Goal: Task Accomplishment & Management: Use online tool/utility

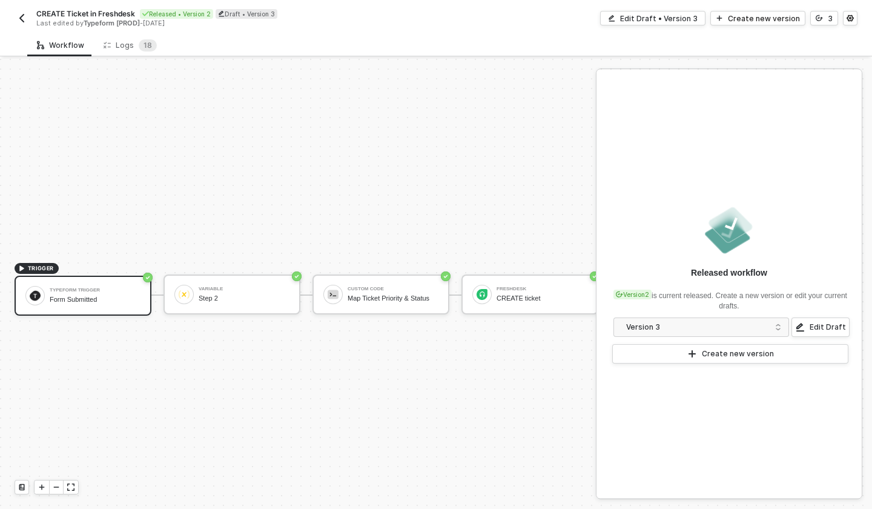
scroll to position [22, 0]
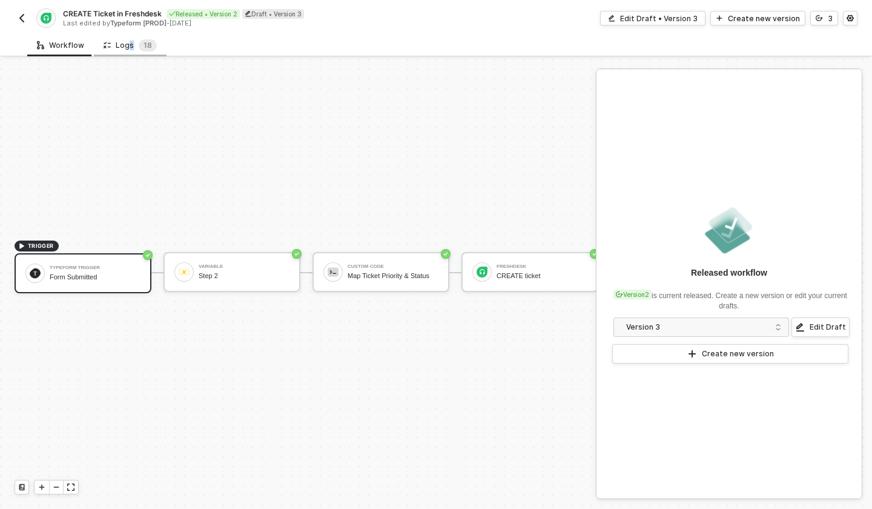
click at [125, 50] on div "Logs 1 8" at bounding box center [130, 45] width 53 height 12
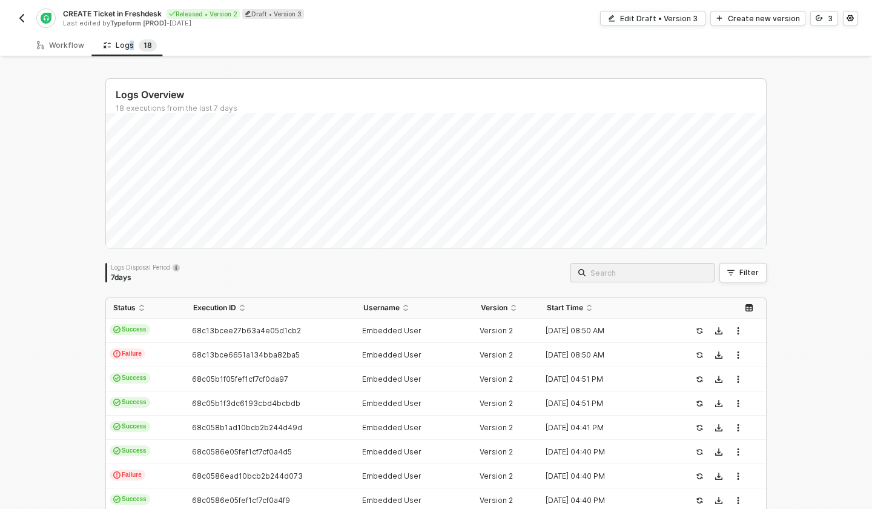
click at [22, 12] on button "button" at bounding box center [22, 18] width 15 height 15
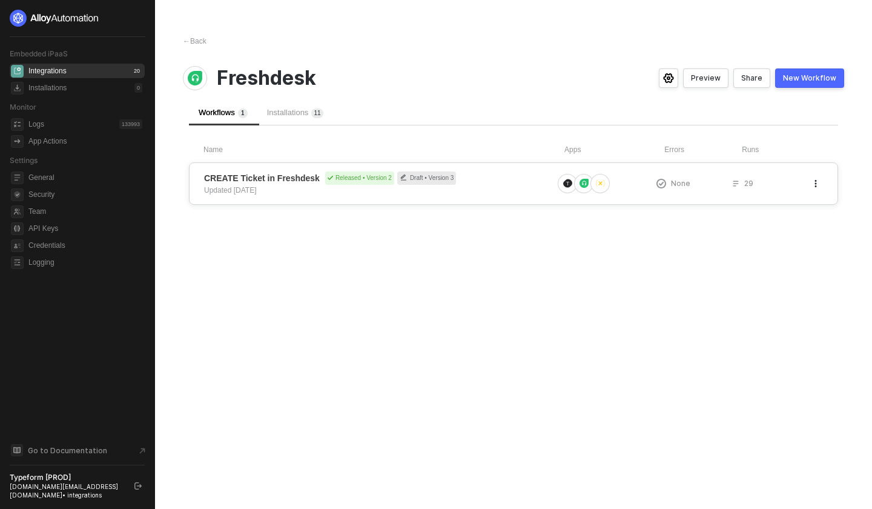
click at [472, 189] on div "CREATE Ticket in Freshdesk Released • Version 2 Draft • Version 3 Updated 3 mon…" at bounding box center [378, 183] width 349 height 24
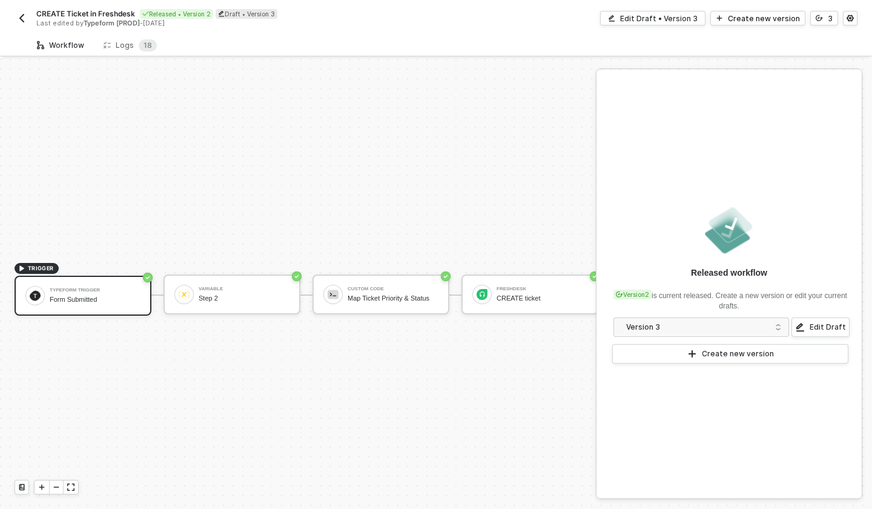
scroll to position [22, 0]
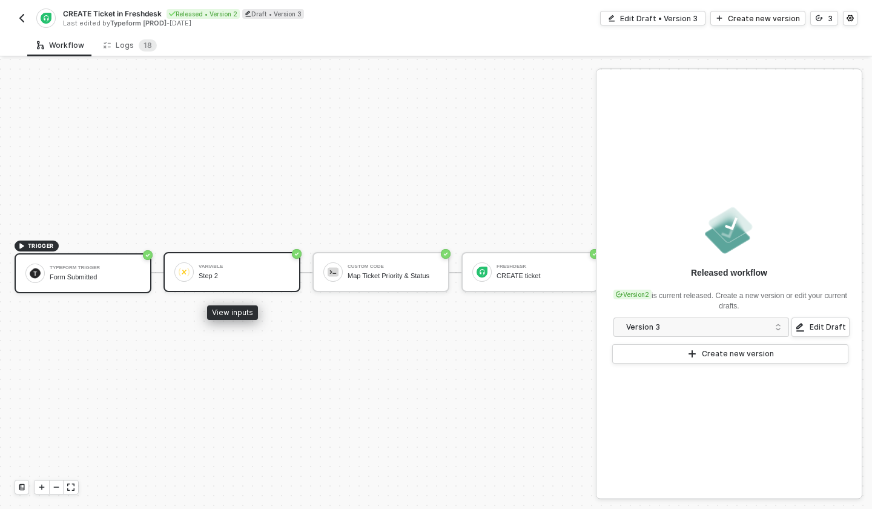
click at [237, 275] on div "Step 2" at bounding box center [244, 276] width 91 height 8
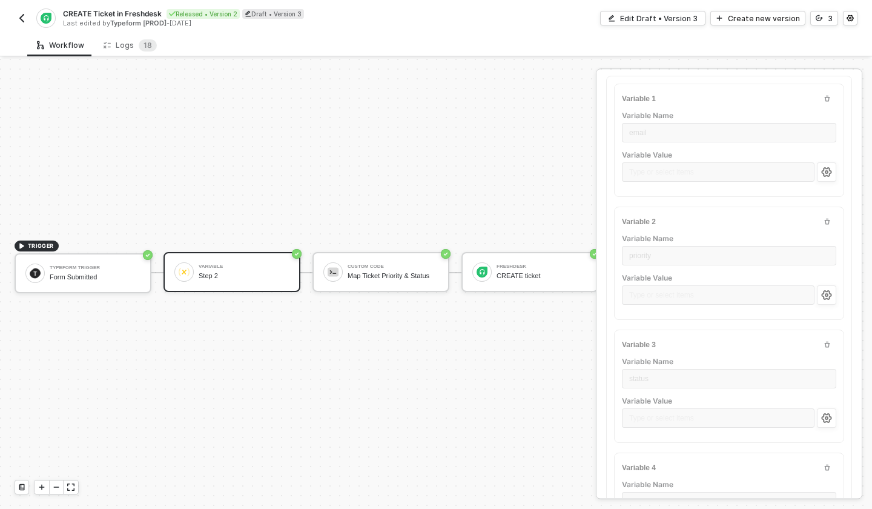
scroll to position [0, 0]
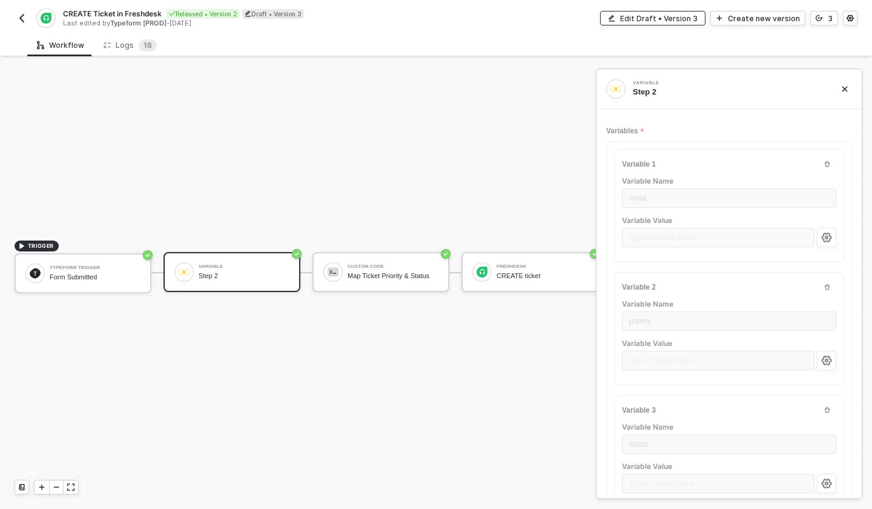
click at [694, 18] on div "Edit Draft • Version 3" at bounding box center [658, 18] width 77 height 10
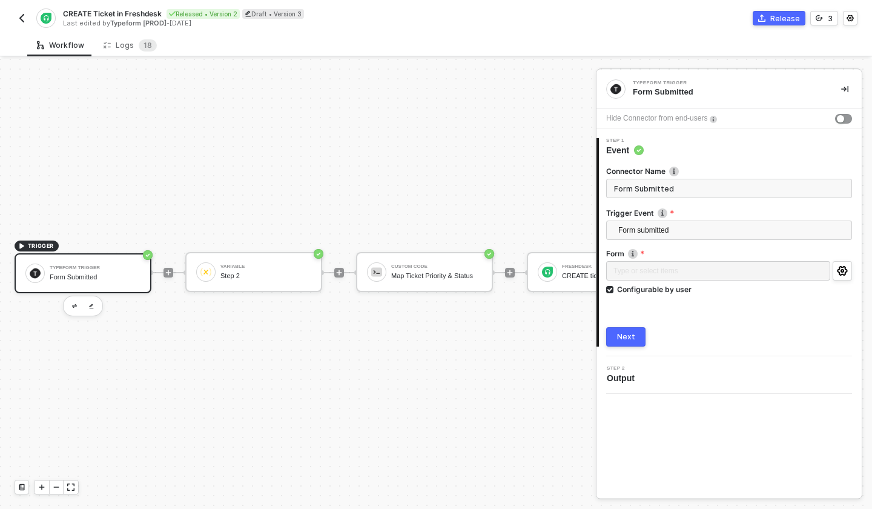
click at [629, 334] on div "Next" at bounding box center [626, 337] width 18 height 10
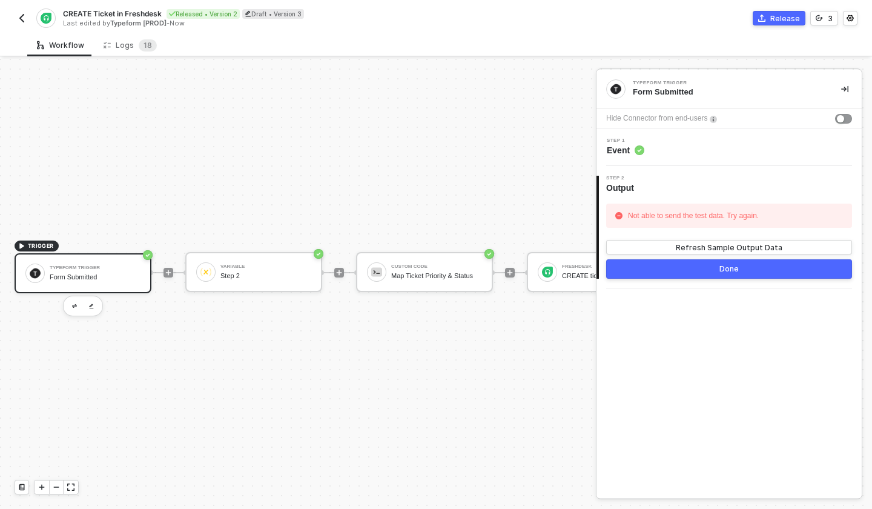
click at [706, 156] on div "Step 1 Event" at bounding box center [728, 147] width 265 height 18
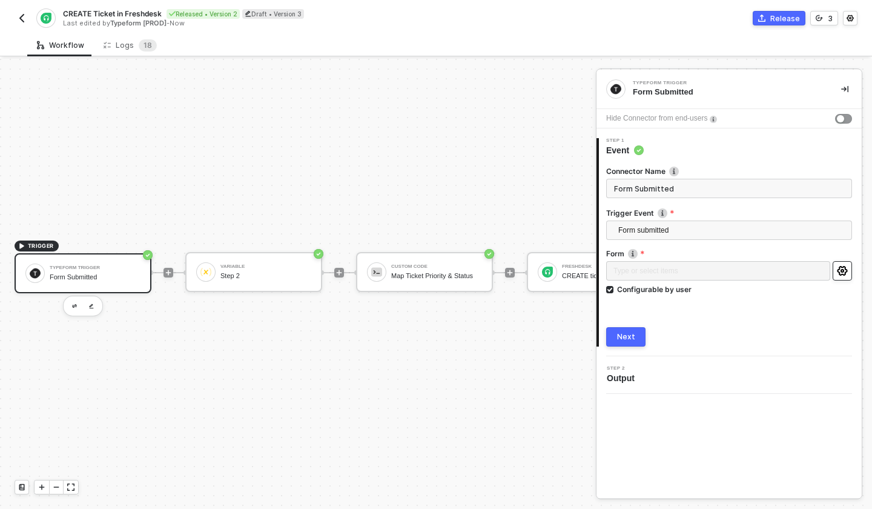
click at [839, 272] on icon "icon-settings" at bounding box center [842, 271] width 10 height 10
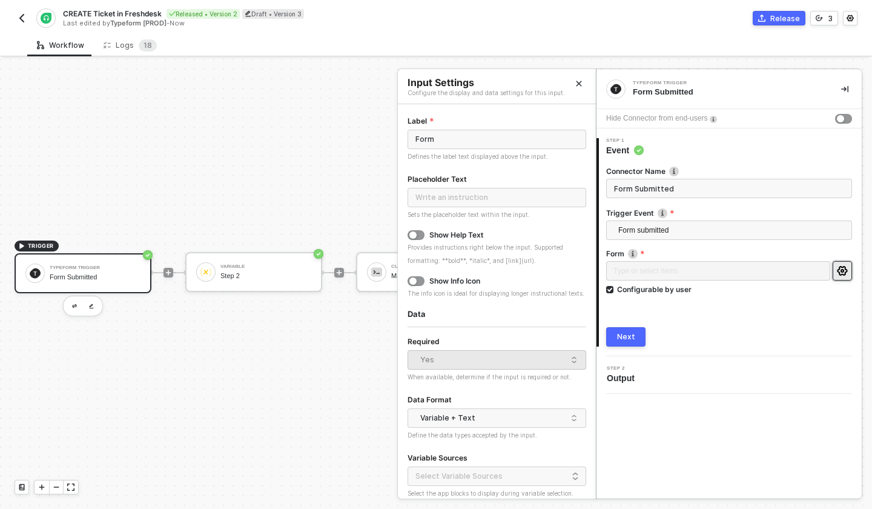
scroll to position [63, 0]
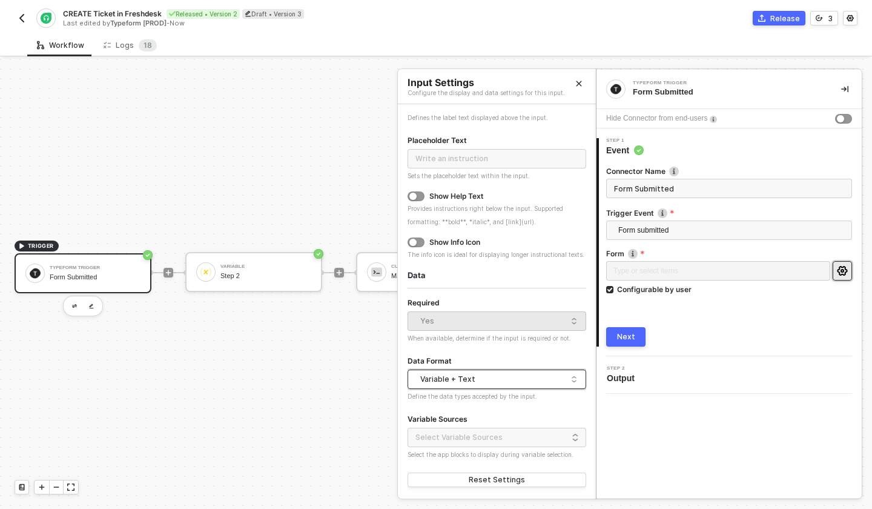
click at [472, 385] on div "Variable + Text" at bounding box center [493, 379] width 147 height 18
click at [487, 360] on div "Data Format" at bounding box center [496, 362] width 179 height 16
click at [581, 78] on button "Close" at bounding box center [579, 83] width 15 height 15
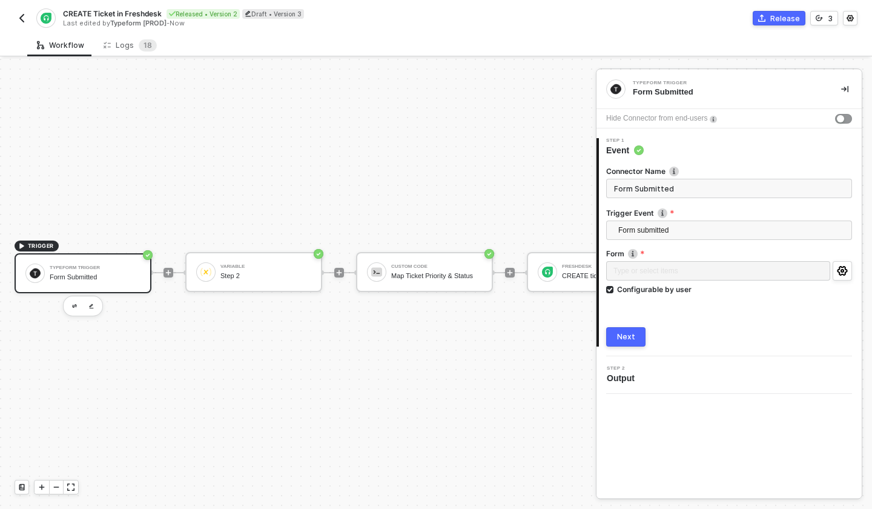
click at [150, 260] on div "Typeform Trigger Form Submitted" at bounding box center [83, 273] width 137 height 40
click at [410, 279] on div "Custom Code Map Ticket Priority & Status" at bounding box center [436, 271] width 91 height 23
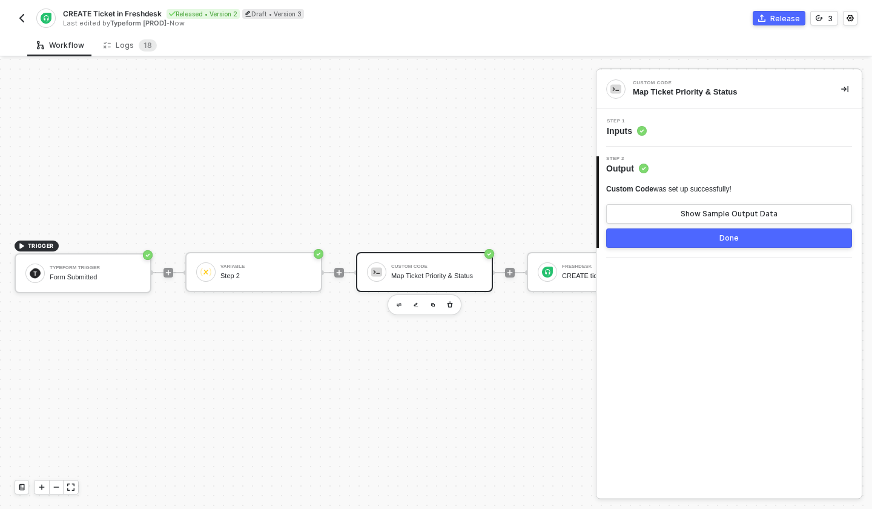
click at [682, 136] on div "Step 1 Inputs" at bounding box center [730, 128] width 262 height 18
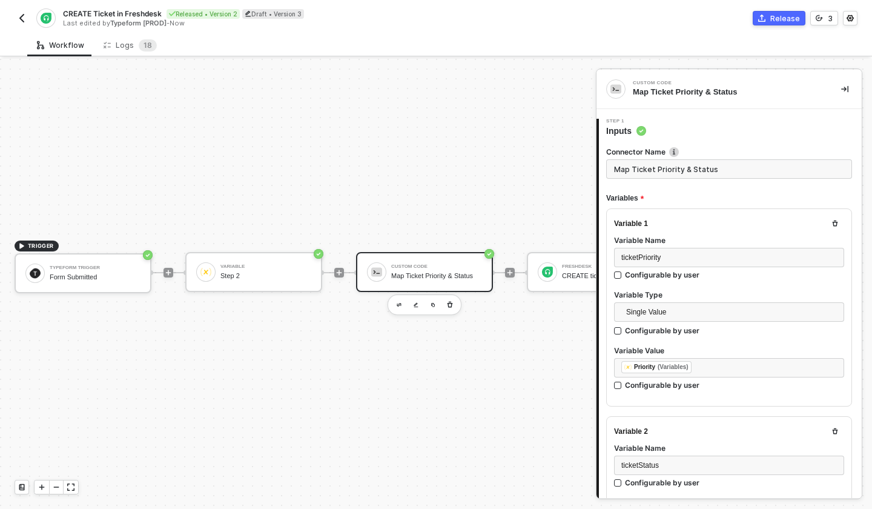
type textarea "const ticketPriority = inputData.ticketPriority const ticketStatus = inputData.…"
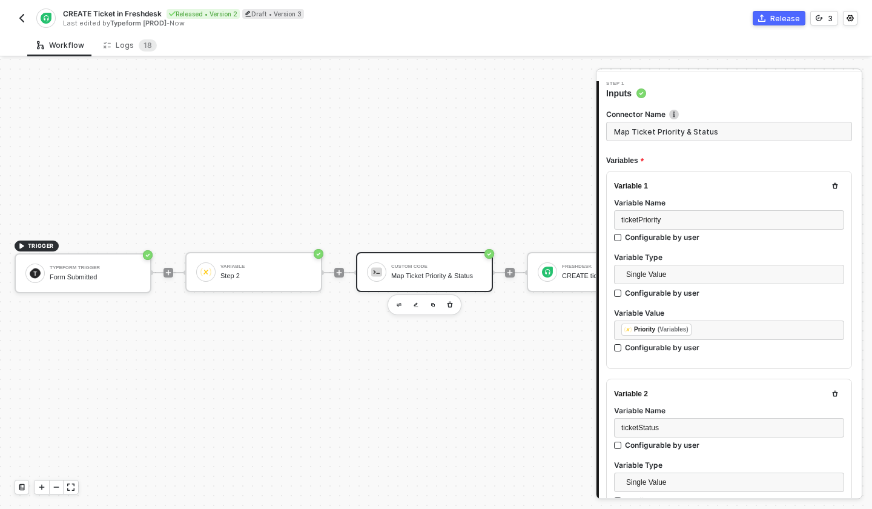
scroll to position [39, 0]
click at [789, 185] on div "Variable 1 Variable Name ticketPriority Configurable by user Variable Type Sing…" at bounding box center [729, 269] width 246 height 198
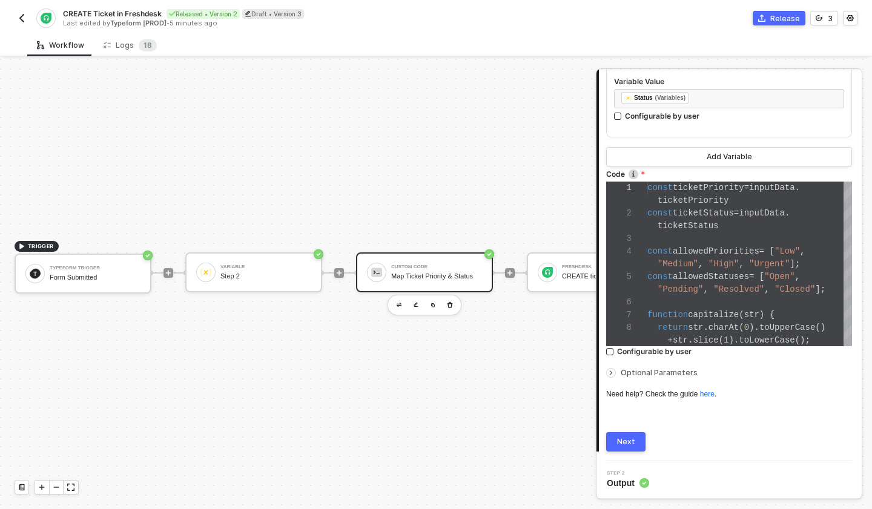
scroll to position [476, 0]
click at [147, 44] on span "8" at bounding box center [149, 45] width 5 height 9
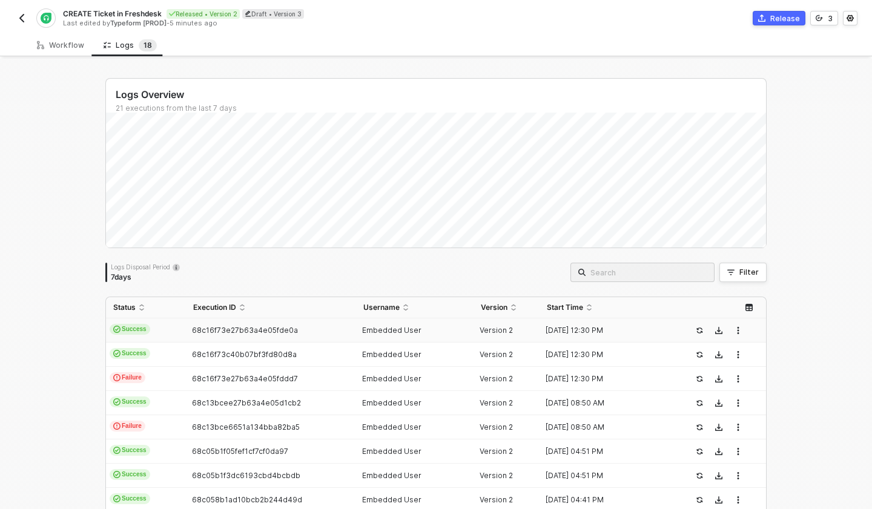
click at [157, 333] on td "Success" at bounding box center [146, 330] width 80 height 24
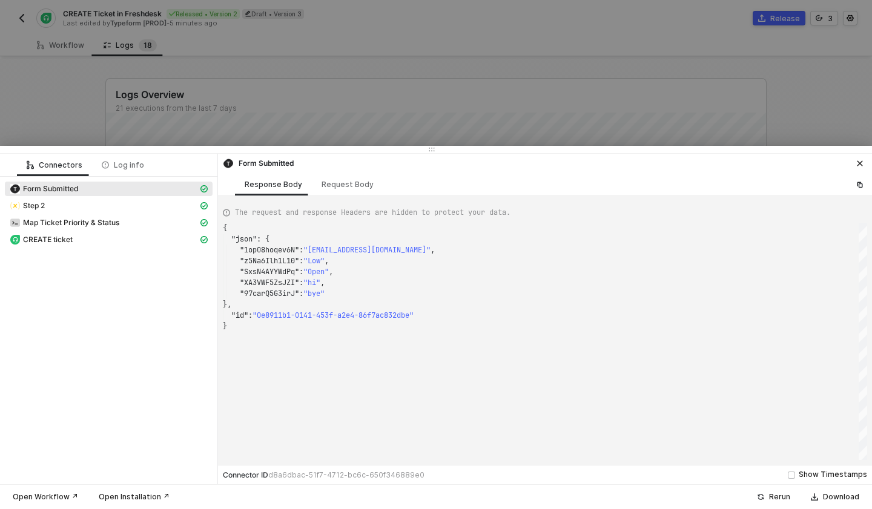
scroll to position [98, 0]
click at [145, 204] on div "Step 2" at bounding box center [104, 205] width 188 height 11
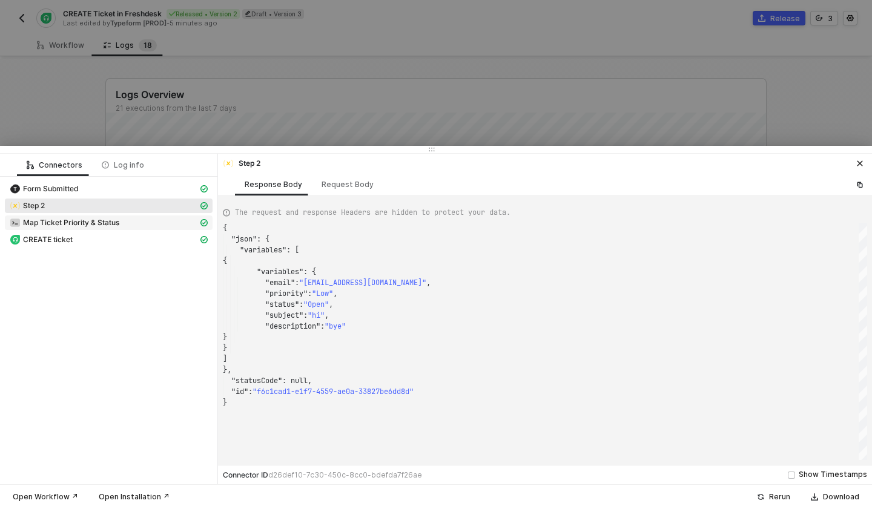
click at [144, 216] on span "Map Ticket Priority & Status" at bounding box center [109, 223] width 208 height 15
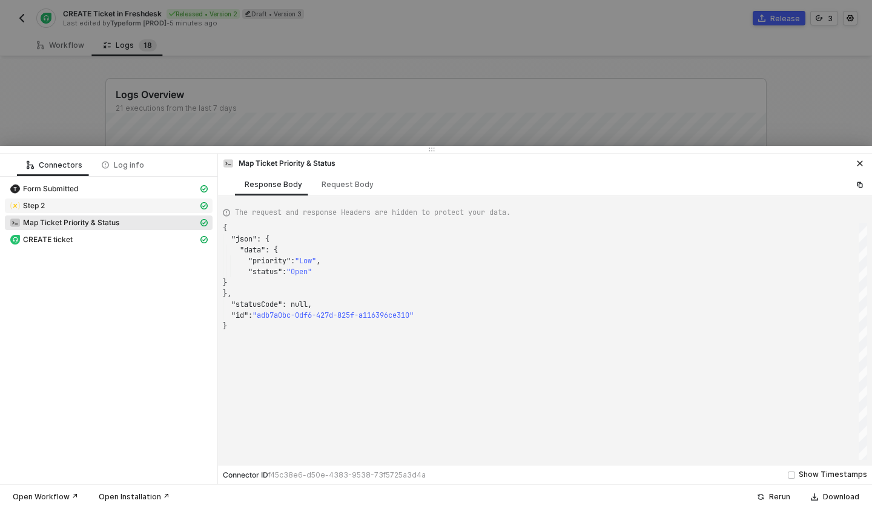
click at [147, 206] on div "Step 2" at bounding box center [104, 205] width 188 height 11
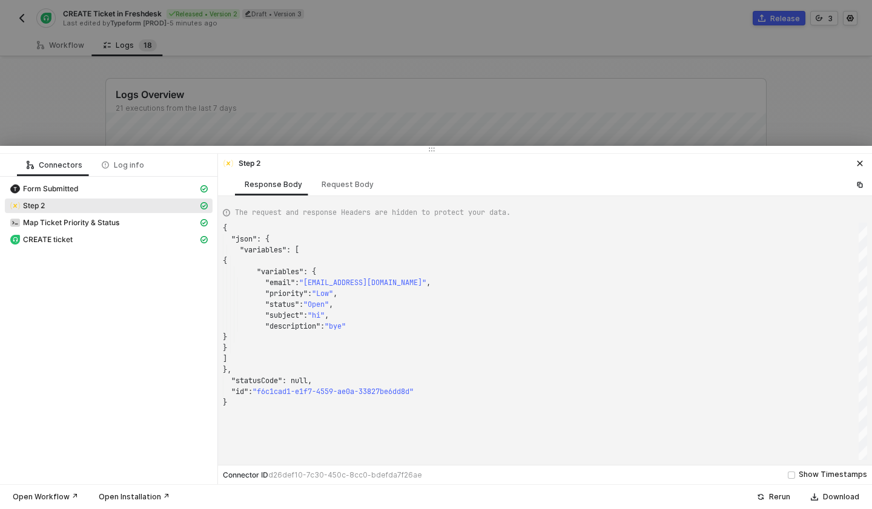
click at [149, 197] on div "Form Submitted" at bounding box center [109, 190] width 208 height 17
click at [149, 193] on div "Form Submitted" at bounding box center [104, 188] width 188 height 11
type textarea "{ "json": { "1opO8hoqev6N": "[EMAIL_ADDRESS][DOMAIN_NAME]", "z5Na6Ilh1L10": "Lo…"
